Goal: Download file/media

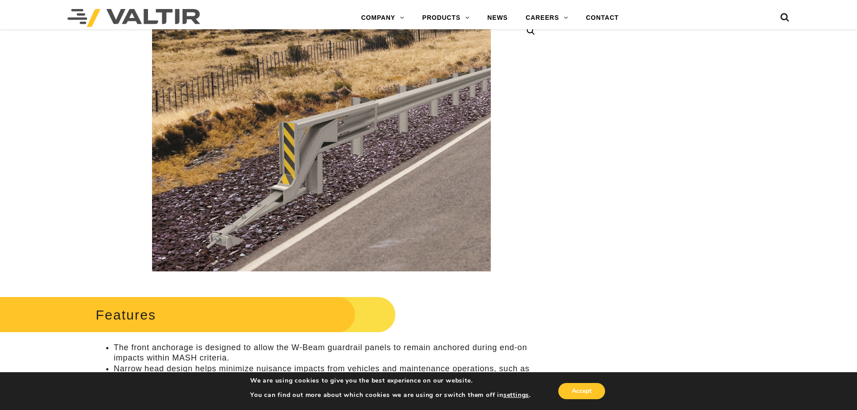
scroll to position [225, 0]
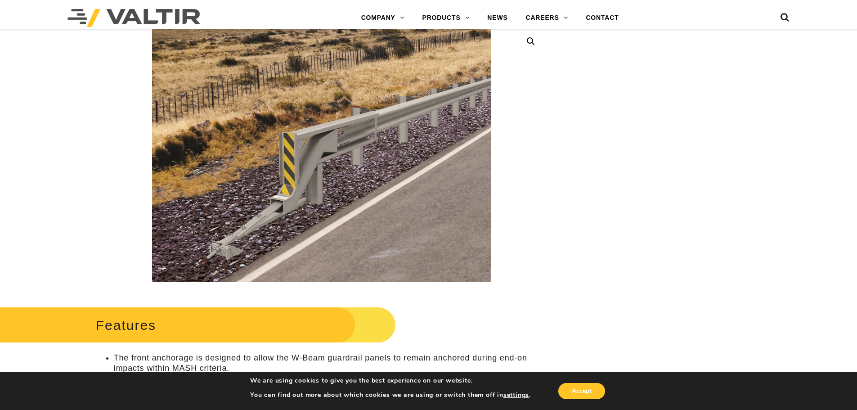
scroll to position [180, 0]
